Goal: Task Accomplishment & Management: Use online tool/utility

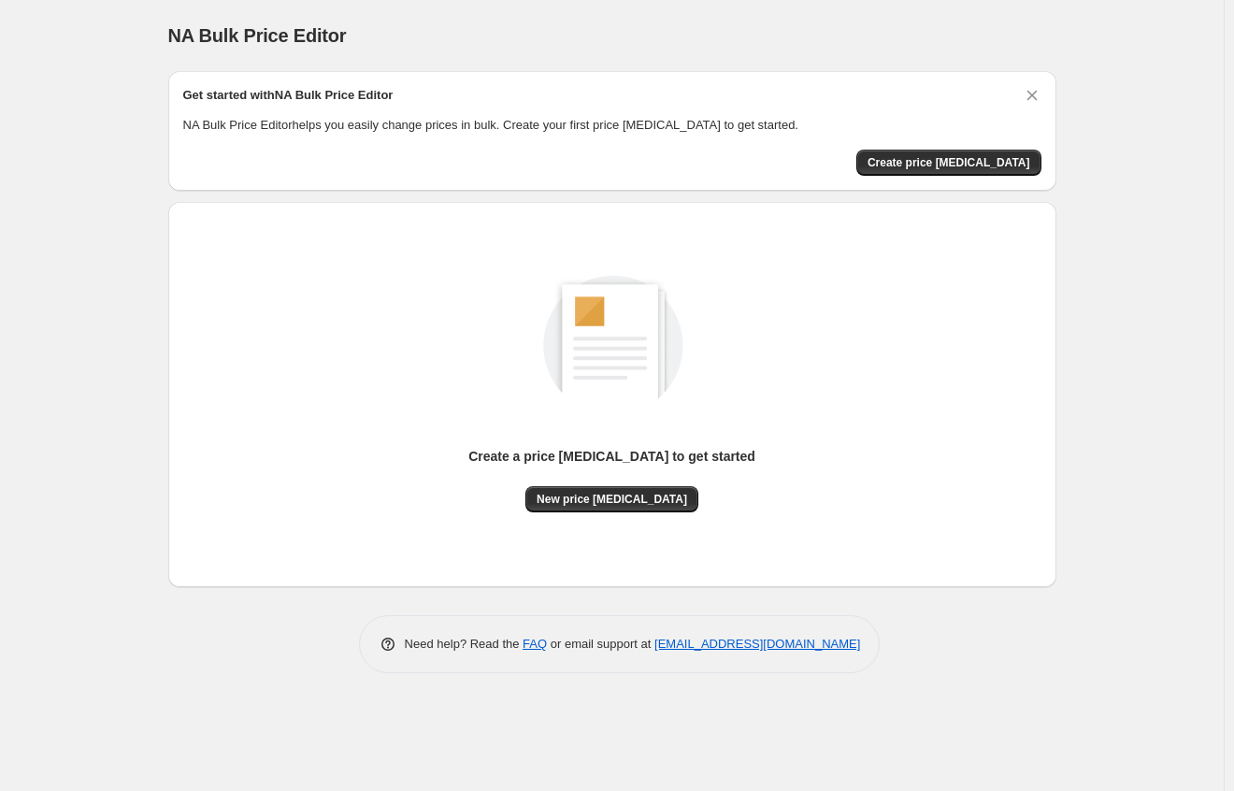
click at [965, 177] on div "Get started with NA Bulk Price Editor NA Bulk Price Editor helps you easily cha…" at bounding box center [612, 131] width 888 height 120
click at [966, 166] on span "Create price [MEDICAL_DATA]" at bounding box center [948, 162] width 163 height 15
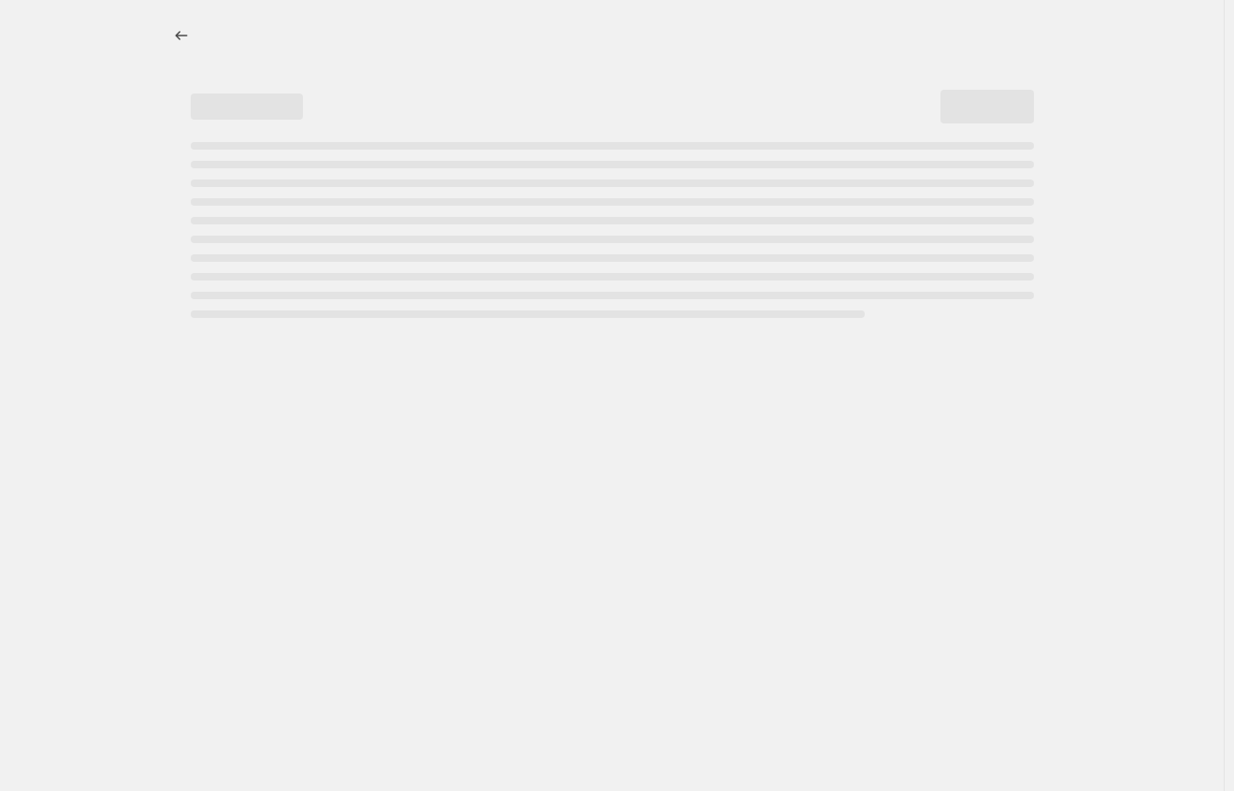
select select "percentage"
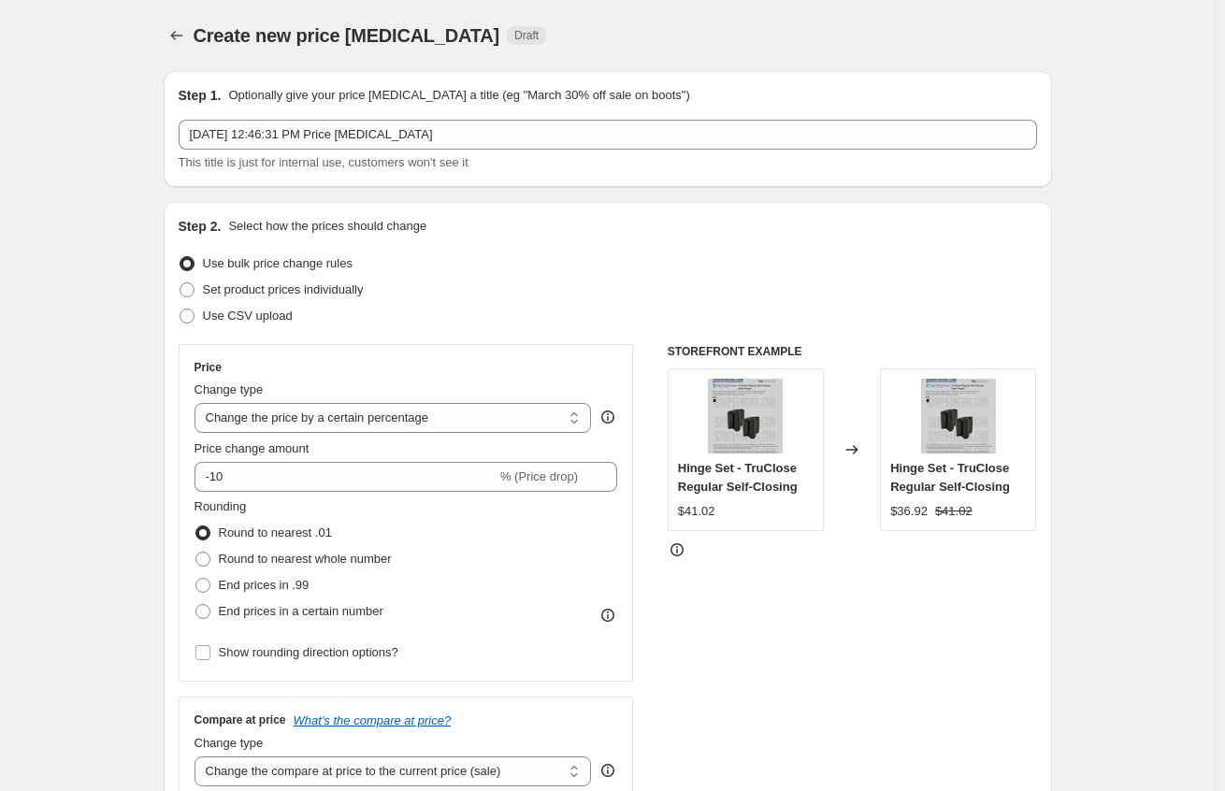
click at [284, 265] on span "Use bulk price change rules" at bounding box center [278, 263] width 150 height 14
click at [180, 257] on input "Use bulk price change rules" at bounding box center [179, 256] width 1 height 1
click at [558, 422] on select "Change the price to a certain amount Change the price by a certain amount Chang…" at bounding box center [392, 418] width 397 height 30
click at [567, 339] on div "Step 2. Select how the prices should change Use bulk price change rules Set pro…" at bounding box center [608, 530] width 858 height 626
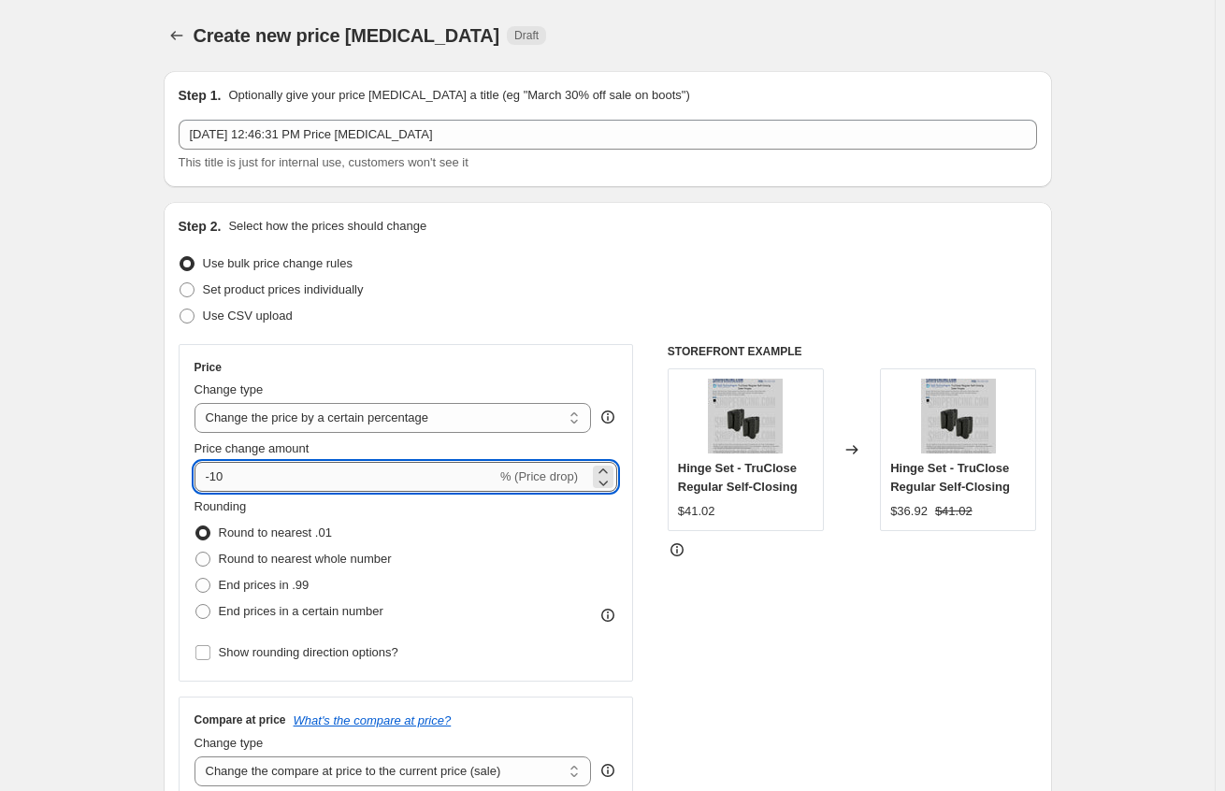
click at [321, 477] on input "-10" at bounding box center [345, 477] width 302 height 30
type input "-1"
type input "3"
click at [586, 305] on div "Use CSV upload" at bounding box center [608, 316] width 858 height 26
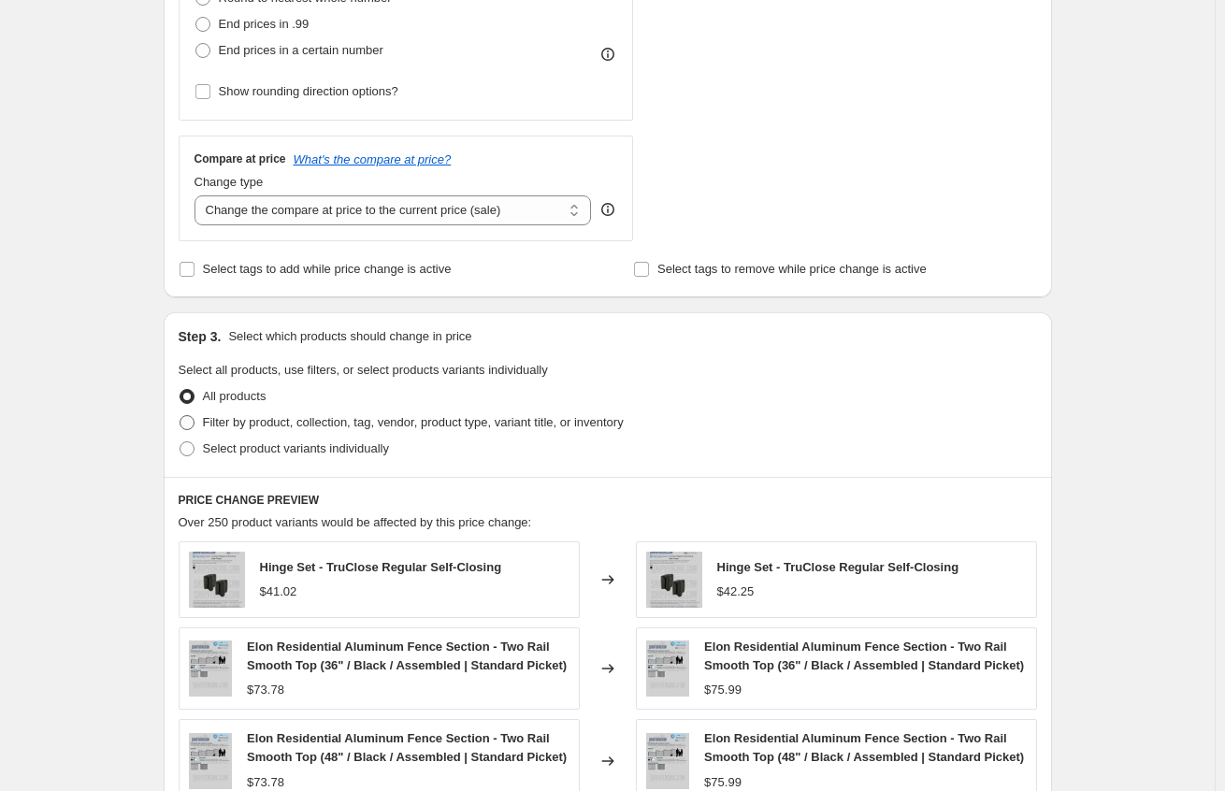
scroll to position [748, 0]
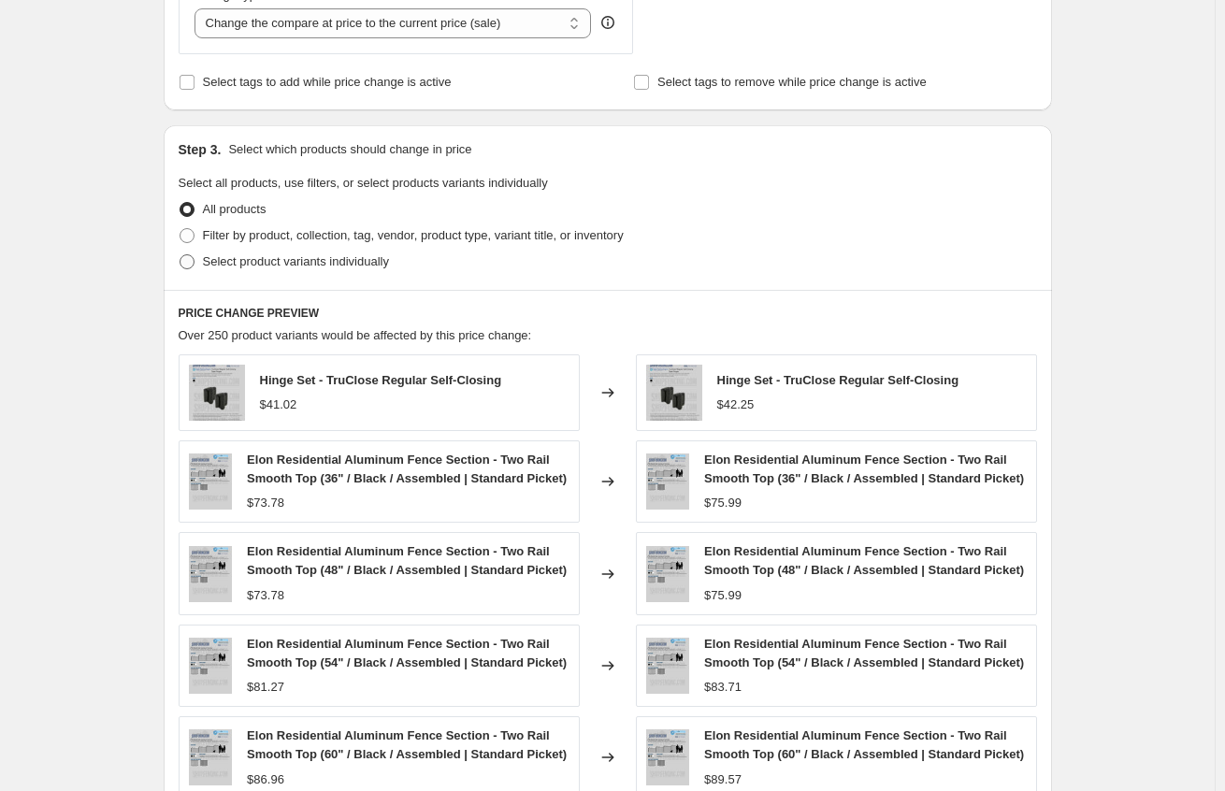
click at [310, 261] on span "Select product variants individually" at bounding box center [296, 261] width 186 height 14
click at [180, 255] on input "Select product variants individually" at bounding box center [179, 254] width 1 height 1
radio input "true"
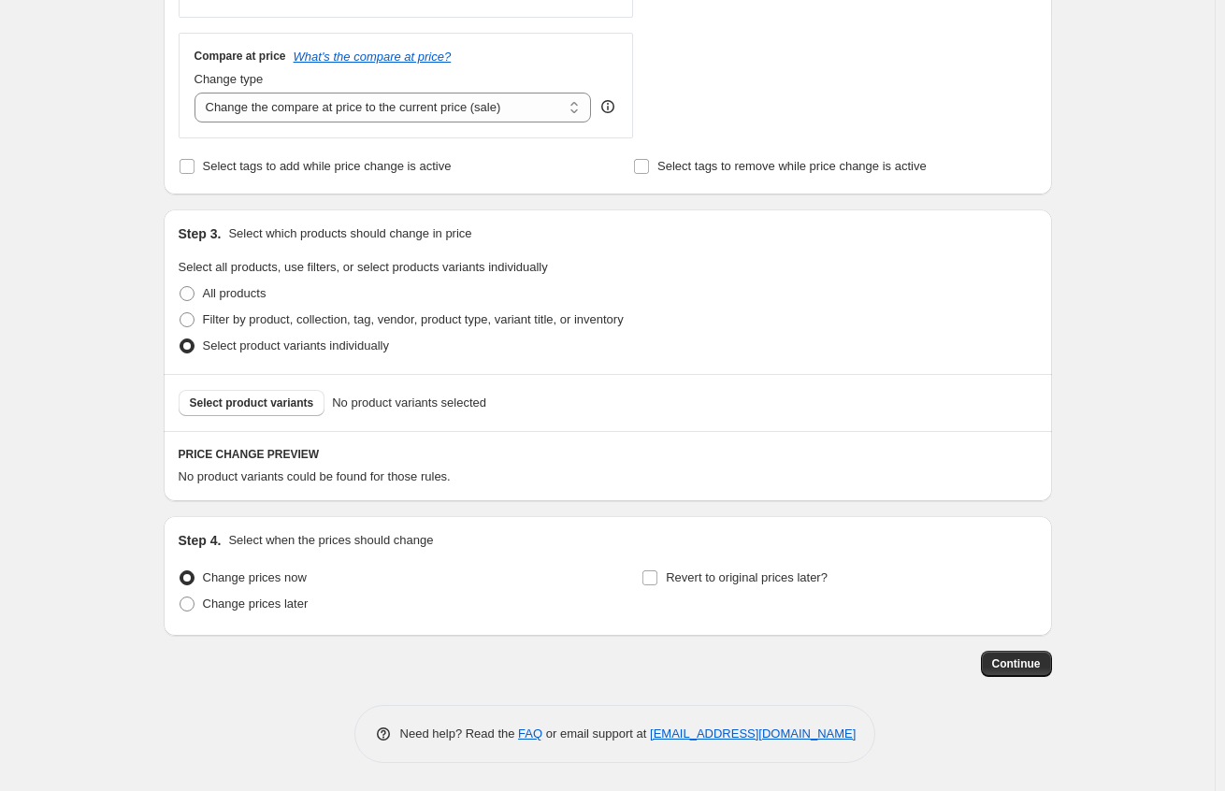
scroll to position [665, 0]
click at [267, 410] on button "Select product variants" at bounding box center [252, 403] width 147 height 26
click at [283, 321] on span "Filter by product, collection, tag, vendor, product type, variant title, or inv…" at bounding box center [413, 319] width 421 height 14
click at [180, 313] on input "Filter by product, collection, tag, vendor, product type, variant title, or inv…" at bounding box center [179, 312] width 1 height 1
radio input "true"
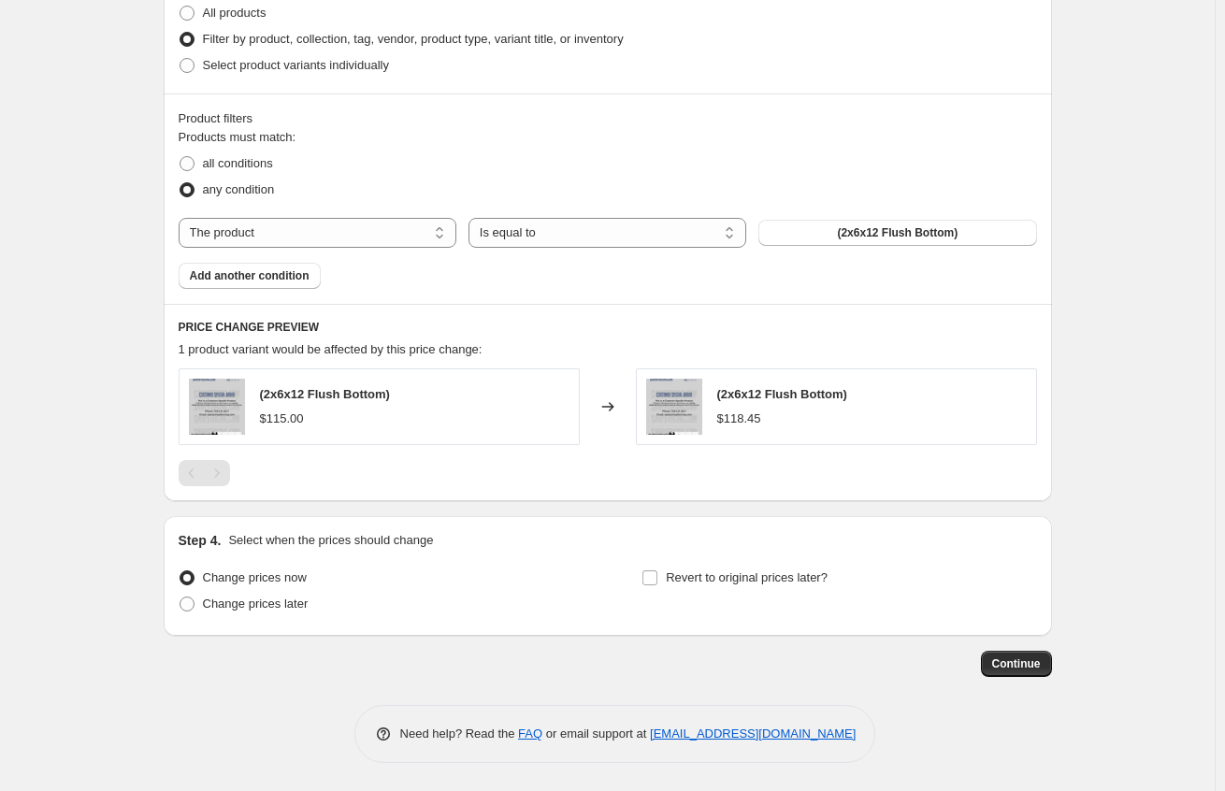
scroll to position [852, 0]
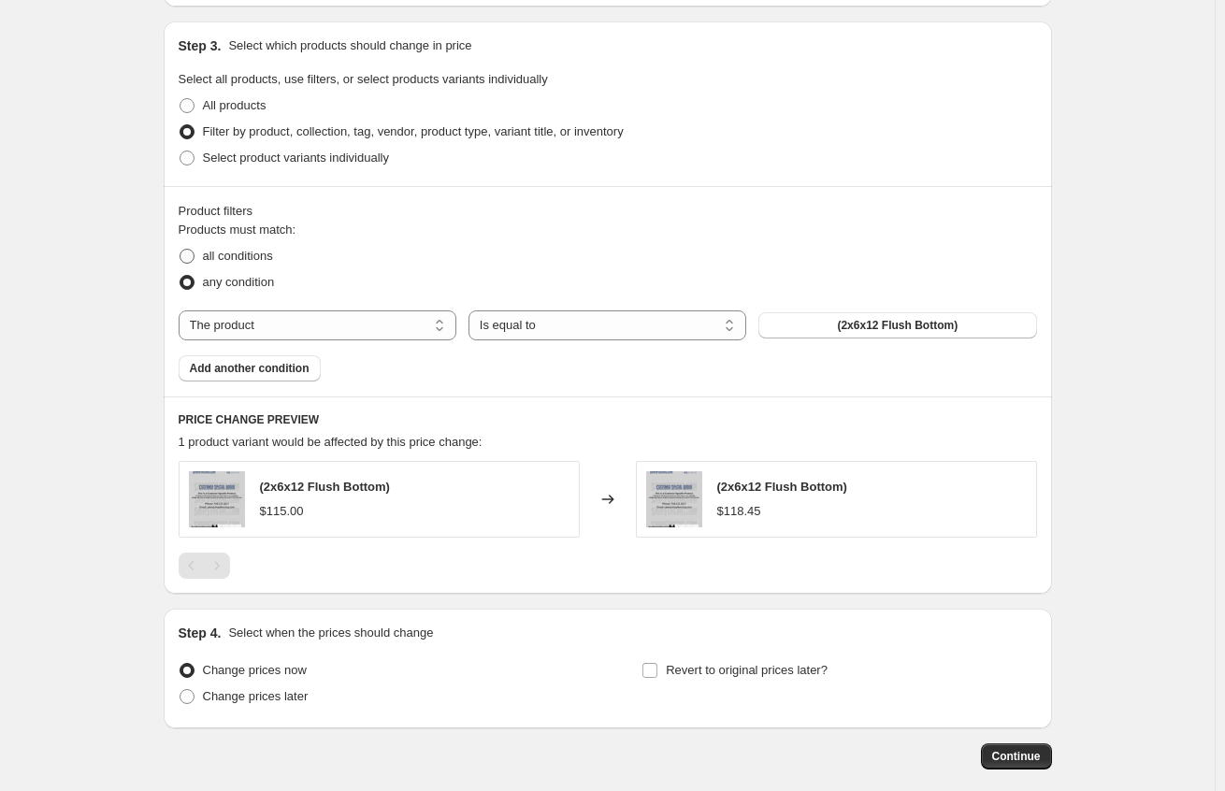
click at [241, 257] on span "all conditions" at bounding box center [238, 256] width 70 height 14
click at [180, 250] on input "all conditions" at bounding box center [179, 249] width 1 height 1
radio input "true"
click at [243, 277] on span "any condition" at bounding box center [239, 282] width 72 height 14
click at [180, 276] on input "any condition" at bounding box center [179, 275] width 1 height 1
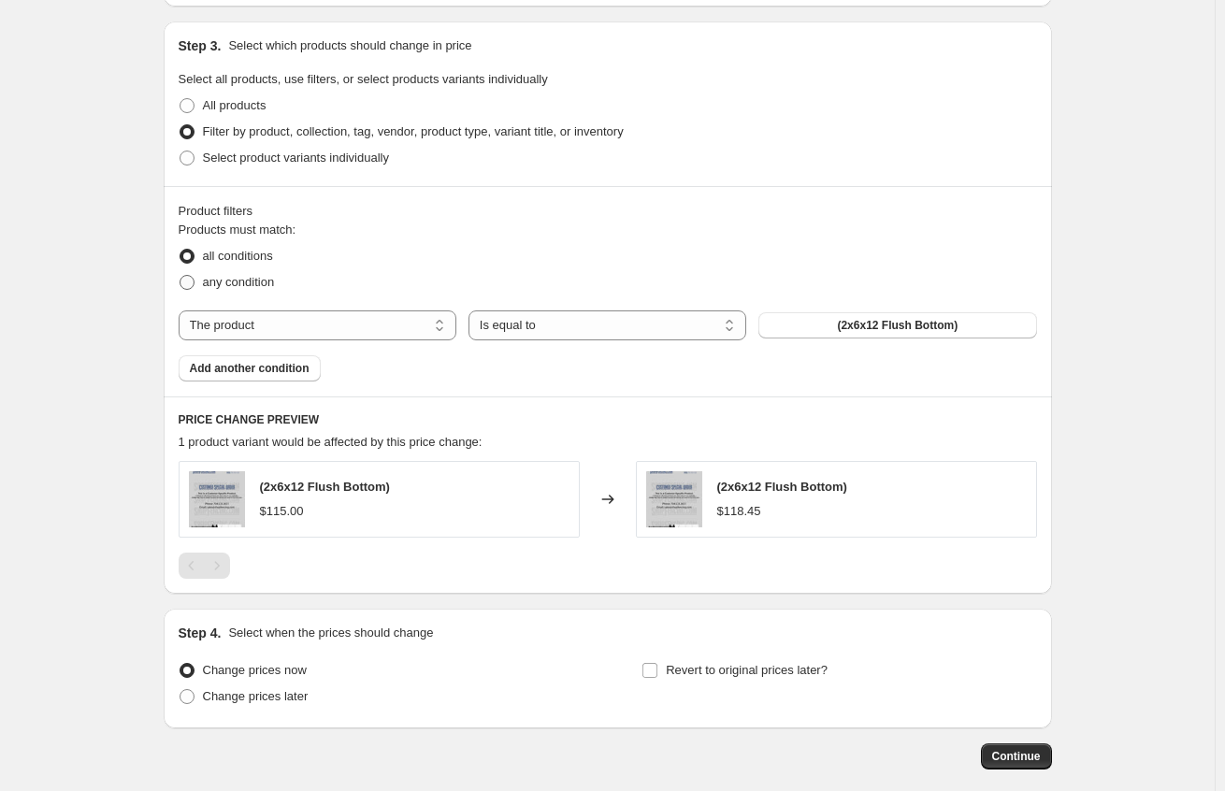
radio input "true"
click at [449, 325] on select "The product The product's collection The product's tag The product's vendor The…" at bounding box center [318, 325] width 278 height 30
select select "collection"
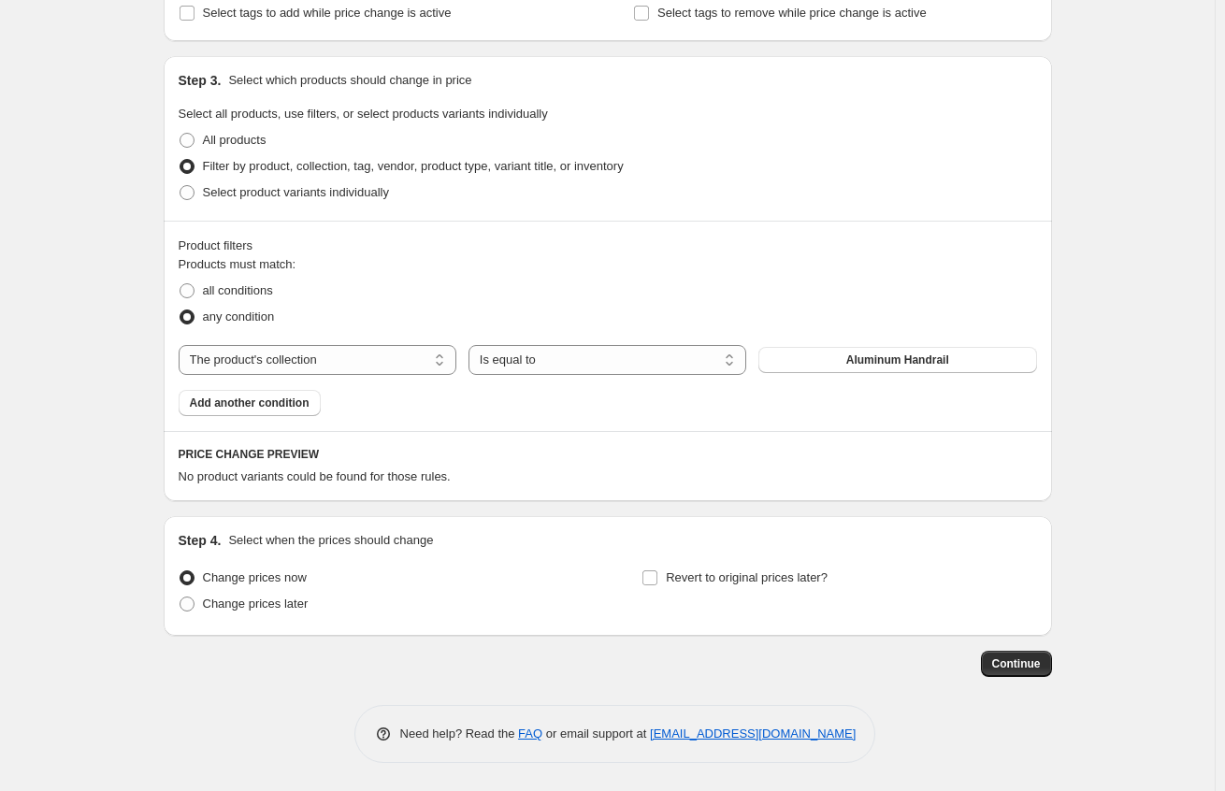
scroll to position [818, 0]
click at [733, 355] on select "Is equal to Is not equal to" at bounding box center [607, 360] width 278 height 30
click at [886, 363] on span "Aluminum Handrail" at bounding box center [897, 359] width 103 height 15
